Goal: Task Accomplishment & Management: Manage account settings

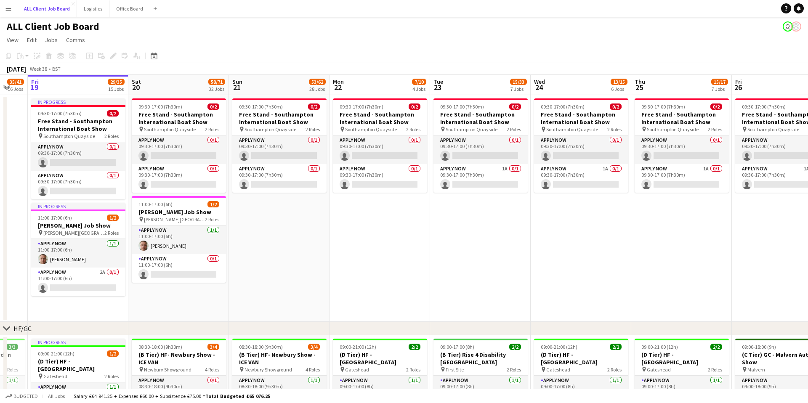
scroll to position [4, 0]
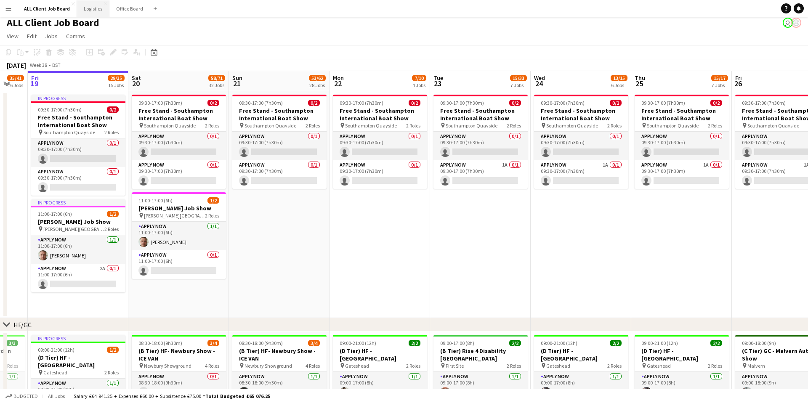
click at [93, 11] on button "Logistics Close" at bounding box center [93, 8] width 32 height 16
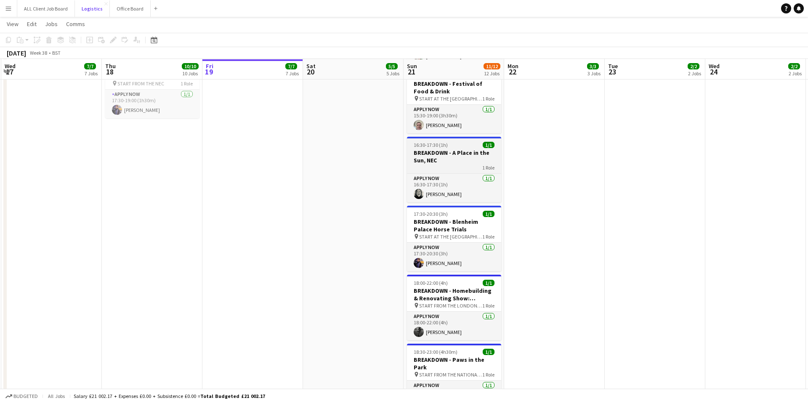
scroll to position [813, 0]
click at [444, 155] on h3 "BREAKDOWN - A Place in the Sun, NEC" at bounding box center [454, 156] width 94 height 15
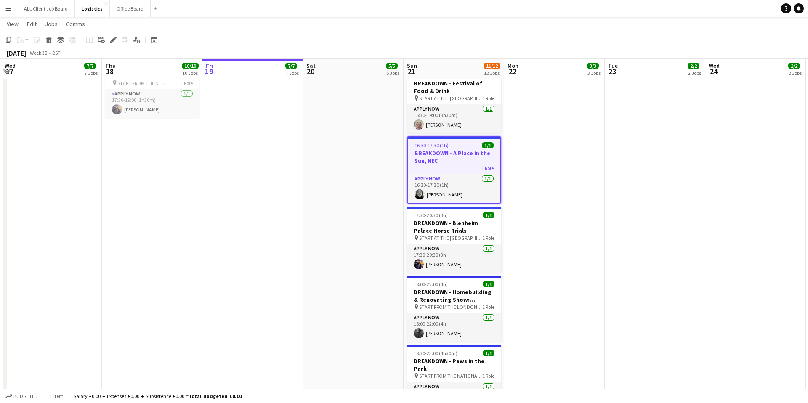
click at [444, 155] on h3 "BREAKDOWN - A Place in the Sun, NEC" at bounding box center [454, 156] width 93 height 15
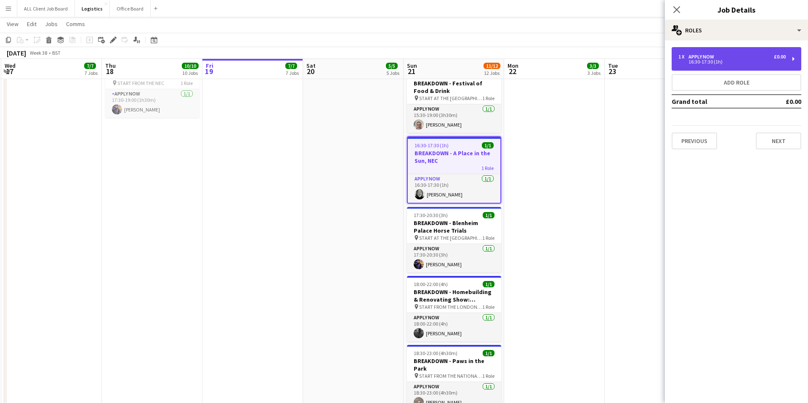
click at [704, 60] on div "16:30-17:30 (1h)" at bounding box center [731, 62] width 107 height 4
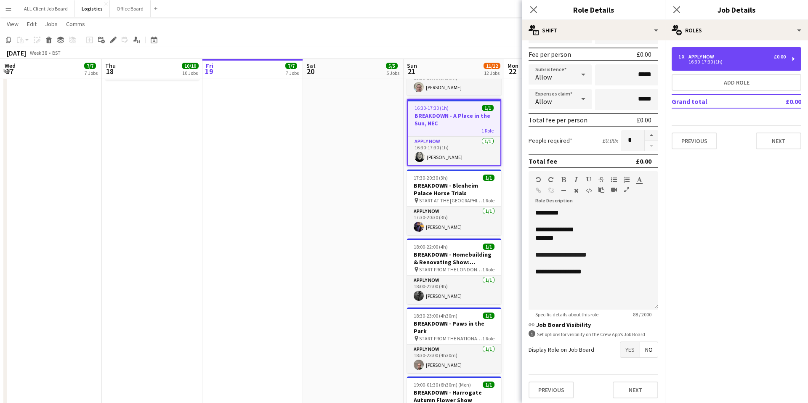
scroll to position [124, 0]
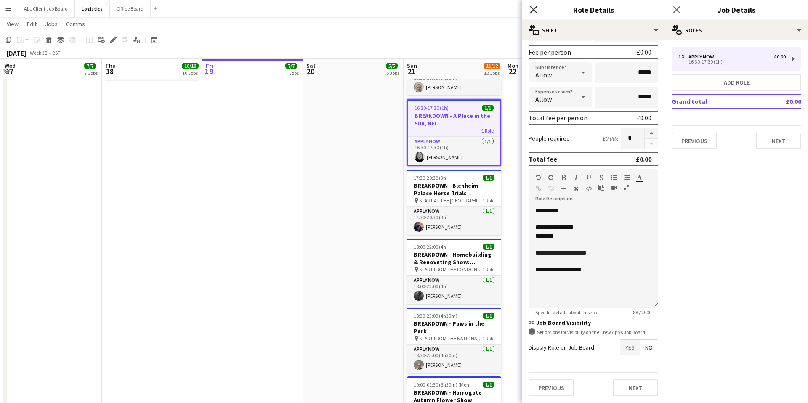
click at [532, 9] on icon "Close pop-in" at bounding box center [533, 9] width 8 height 8
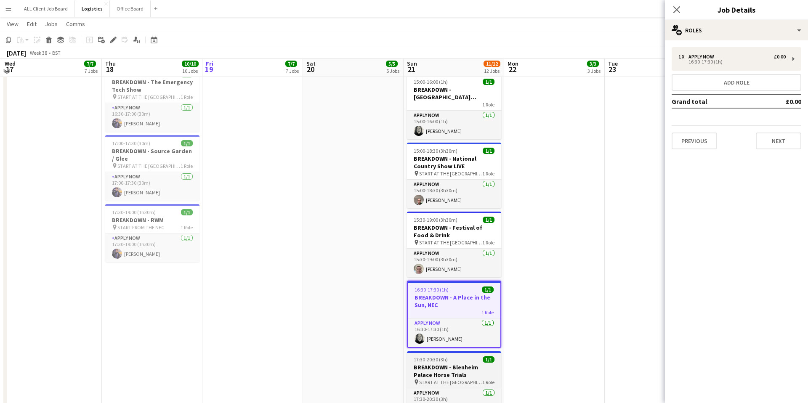
scroll to position [658, 0]
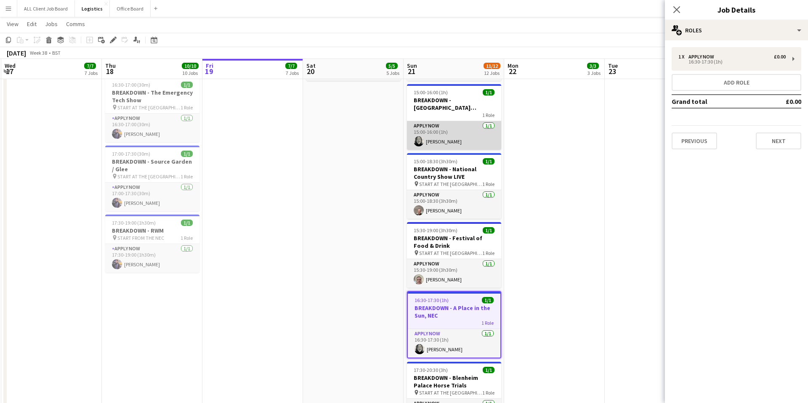
click at [440, 138] on app-card-role "APPLY NOW [DATE] 15:00-16:00 (1h) [PERSON_NAME]" at bounding box center [454, 135] width 94 height 29
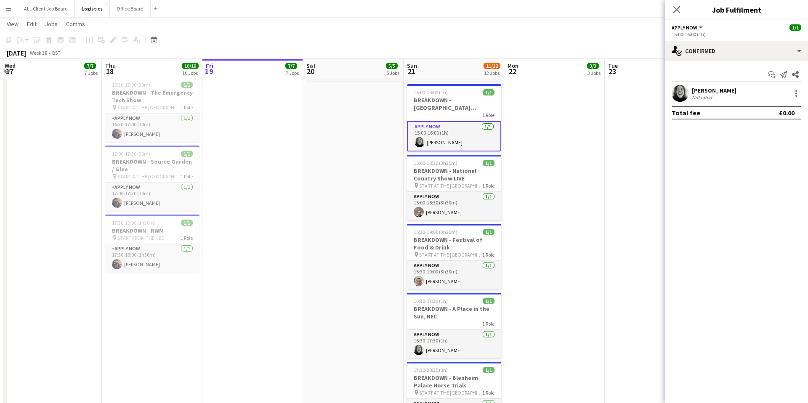
click at [440, 138] on app-card-role "APPLY NOW [DATE] 15:00-16:00 (1h) [PERSON_NAME]" at bounding box center [454, 136] width 94 height 30
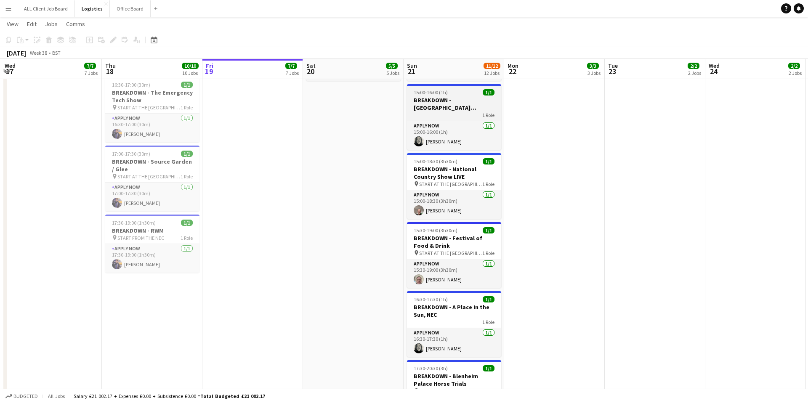
click at [438, 108] on h3 "BREAKDOWN - [GEOGRAPHIC_DATA] Wedding Fayre" at bounding box center [454, 103] width 94 height 15
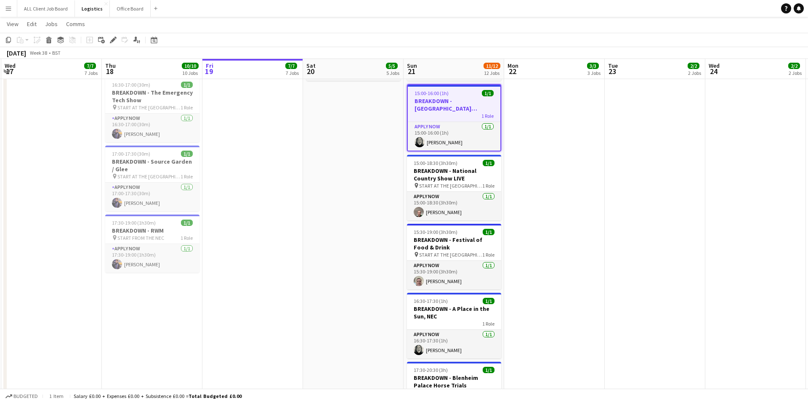
click at [438, 108] on h3 "BREAKDOWN - [GEOGRAPHIC_DATA] Wedding Fayre" at bounding box center [454, 104] width 93 height 15
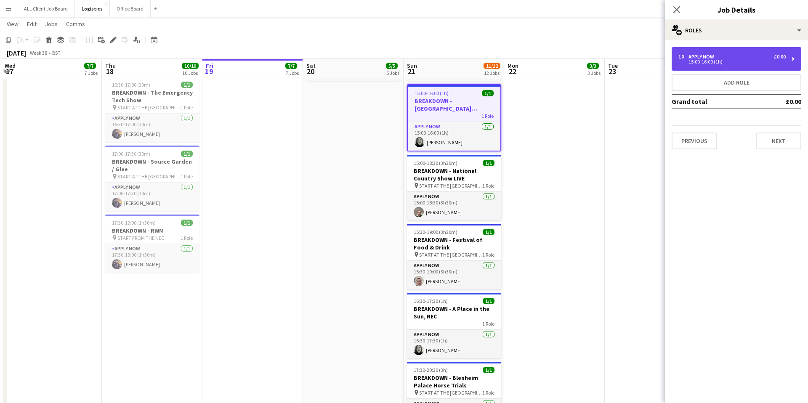
click at [701, 54] on div "APPLY NOW" at bounding box center [702, 57] width 29 height 6
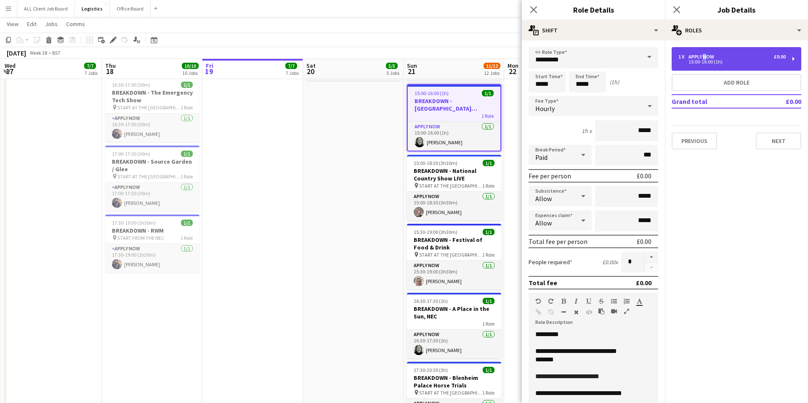
click at [701, 54] on div "APPLY NOW" at bounding box center [702, 57] width 29 height 6
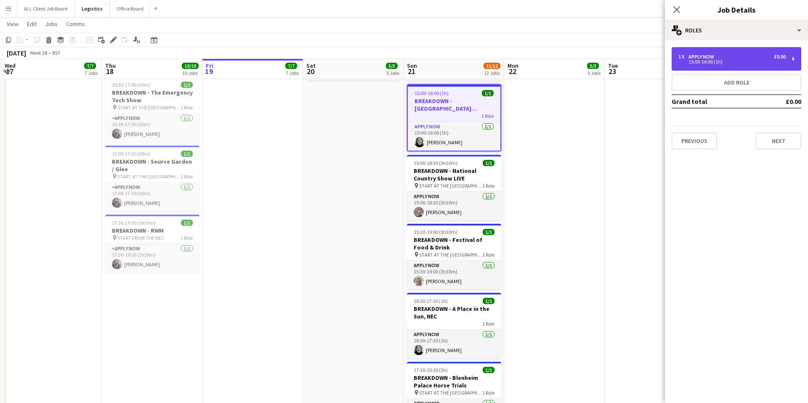
click at [701, 54] on div "APPLY NOW" at bounding box center [702, 57] width 29 height 6
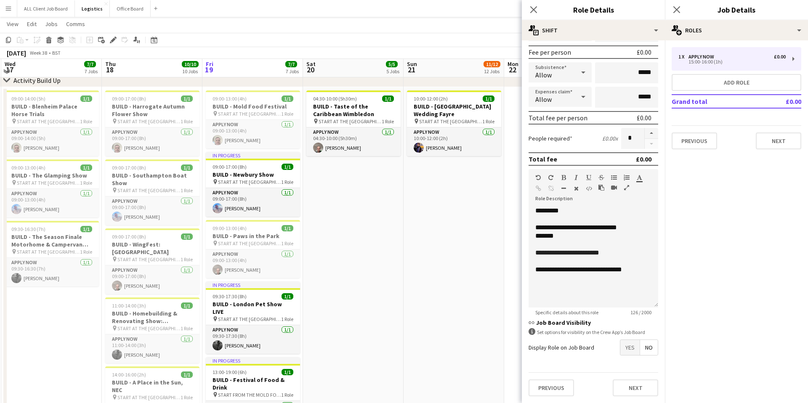
scroll to position [37, 0]
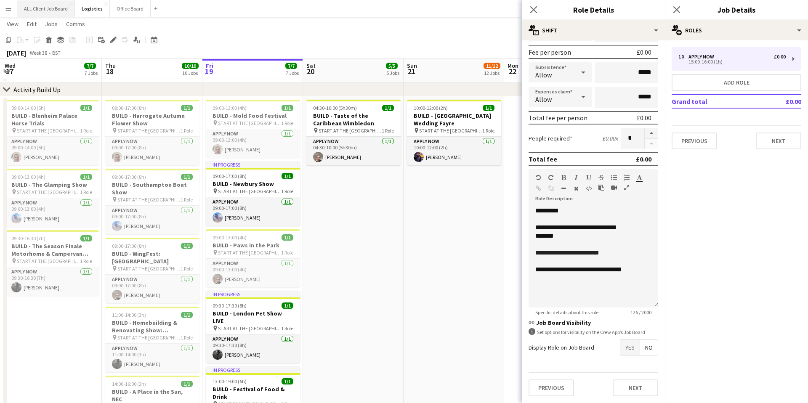
click at [41, 8] on button "ALL Client Job Board Close" at bounding box center [46, 8] width 58 height 16
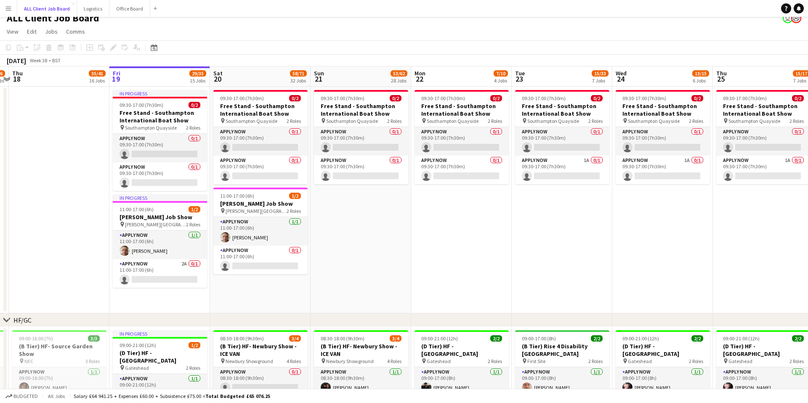
scroll to position [0, 186]
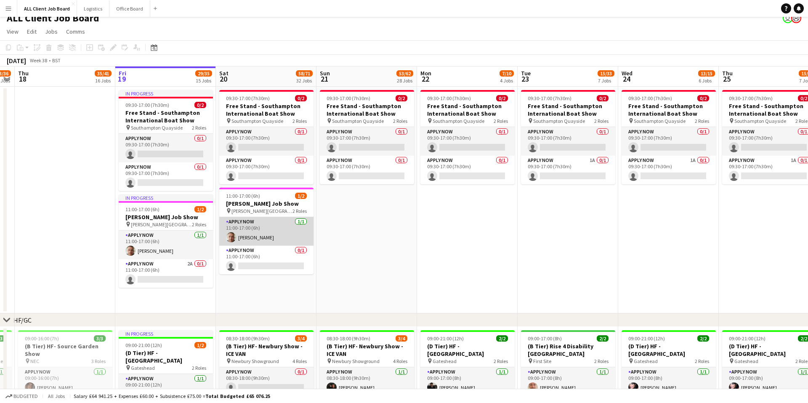
click at [258, 229] on app-card-role "APPLY NOW [DATE] 11:00-17:00 (6h) [PERSON_NAME]" at bounding box center [266, 231] width 94 height 29
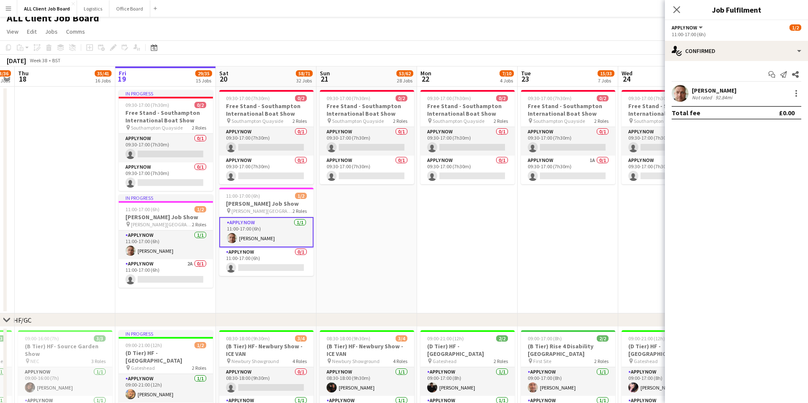
click at [693, 90] on div "[PERSON_NAME]" at bounding box center [714, 91] width 45 height 8
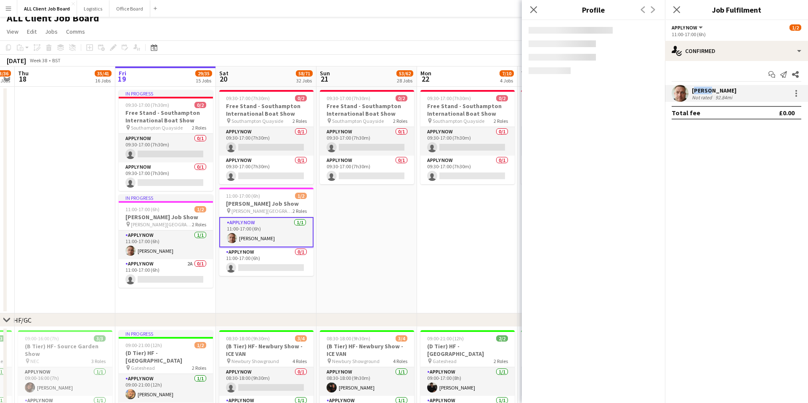
click at [693, 90] on div "[PERSON_NAME]" at bounding box center [714, 91] width 45 height 8
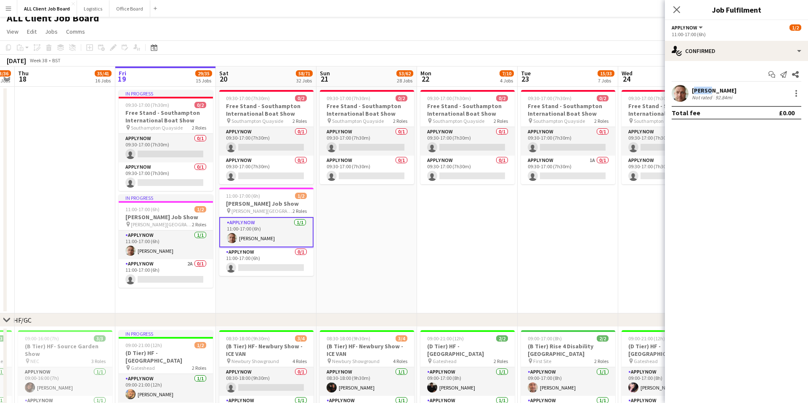
click at [693, 90] on div "[PERSON_NAME]" at bounding box center [714, 91] width 45 height 8
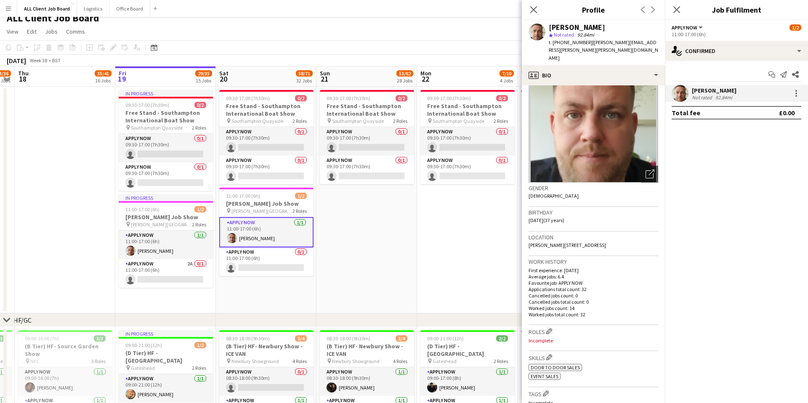
scroll to position [0, 0]
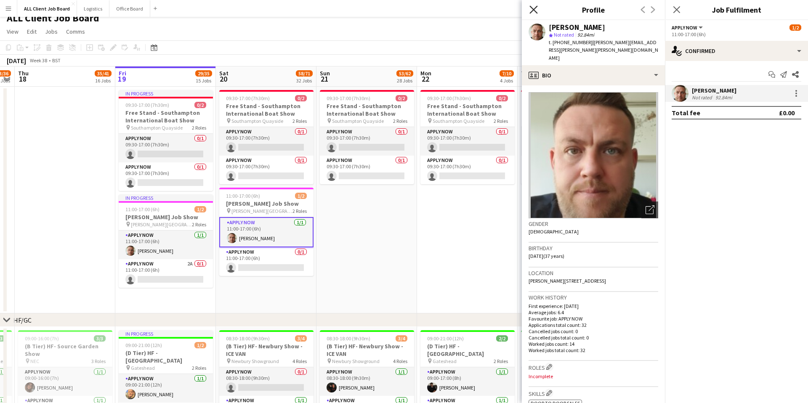
click at [531, 11] on icon "Close pop-in" at bounding box center [533, 9] width 8 height 8
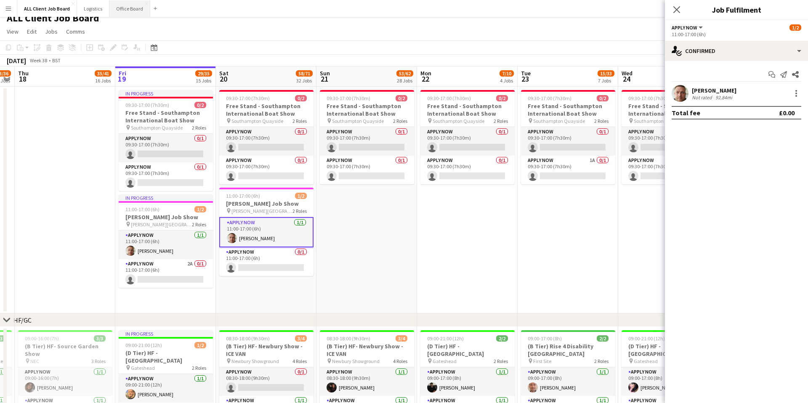
click at [130, 11] on button "Office Board Close" at bounding box center [129, 8] width 41 height 16
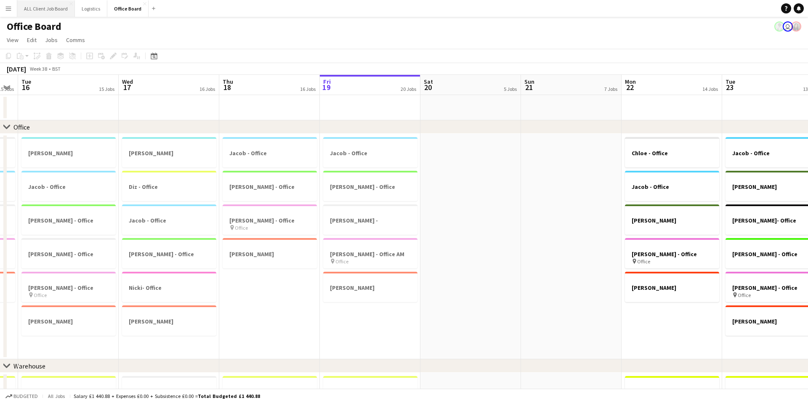
click at [59, 7] on button "ALL Client Job Board Close" at bounding box center [46, 8] width 58 height 16
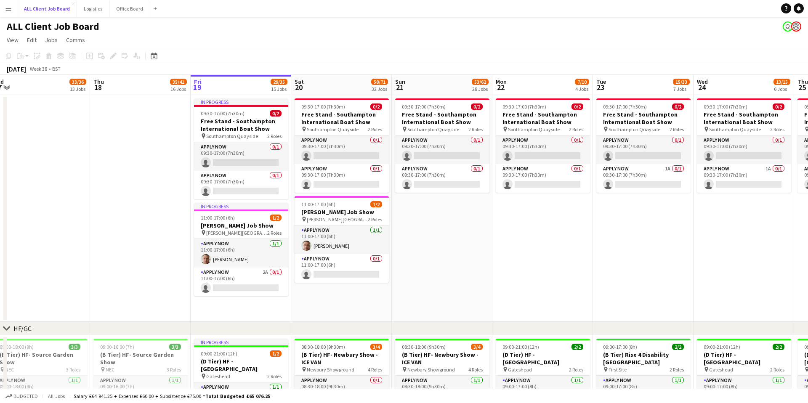
scroll to position [0, 212]
